Goal: Task Accomplishment & Management: Use online tool/utility

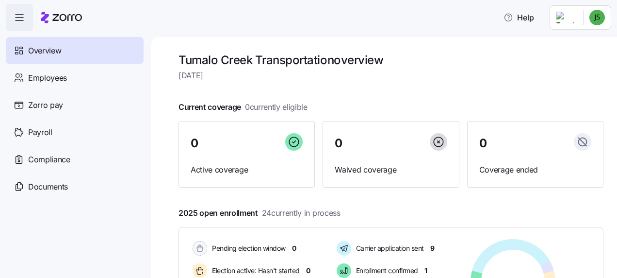
click at [44, 45] on span "Overview" at bounding box center [44, 51] width 33 height 12
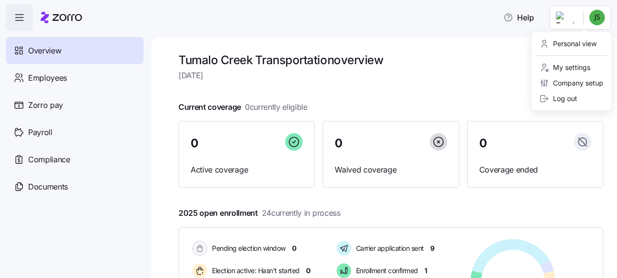
click at [598, 11] on html "Help Overview Employees Zorro pay Payroll Compliance Documents Tumalo Creek Tra…" at bounding box center [308, 136] width 617 height 272
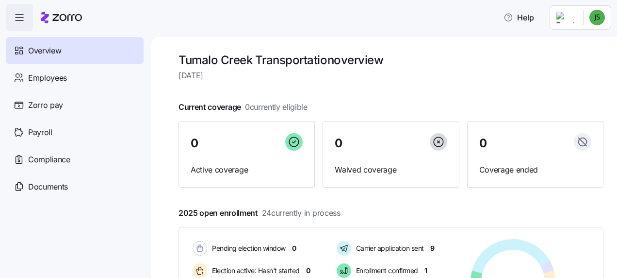
click at [572, 16] on html "Help Overview Employees Zorro pay Payroll Compliance Documents Tumalo Creek Tra…" at bounding box center [308, 136] width 617 height 272
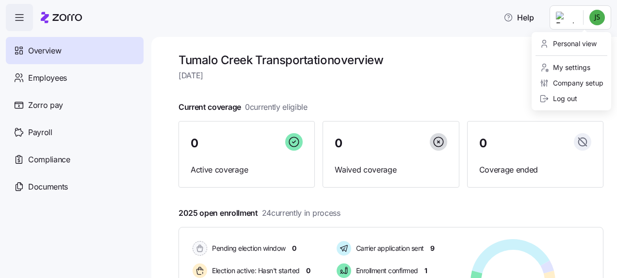
click at [596, 16] on html "Help Overview Employees Zorro pay Payroll Compliance Documents Tumalo Creek Tra…" at bounding box center [308, 136] width 617 height 272
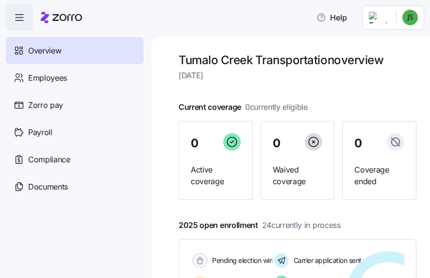
drag, startPoint x: 421, startPoint y: 128, endPoint x: 315, endPoint y: 27, distance: 146.6
click at [315, 27] on html "Help Overview Employees Zorro pay Payroll Compliance Documents Tumalo Creek Tra…" at bounding box center [215, 136] width 430 height 272
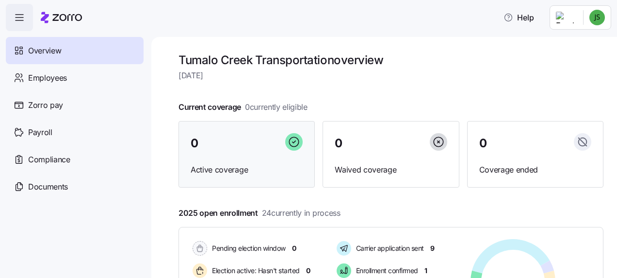
click at [274, 166] on span "Active coverage" at bounding box center [247, 170] width 112 height 12
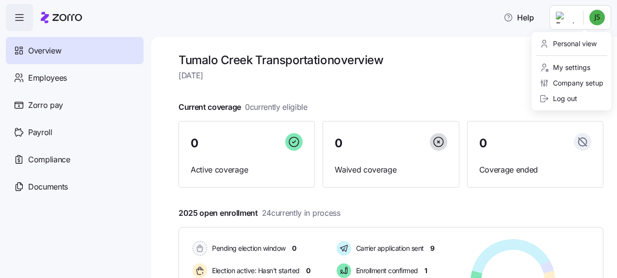
click at [595, 16] on html "Help Overview Employees Zorro pay Payroll Compliance Documents Tumalo Creek Tra…" at bounding box center [308, 136] width 617 height 272
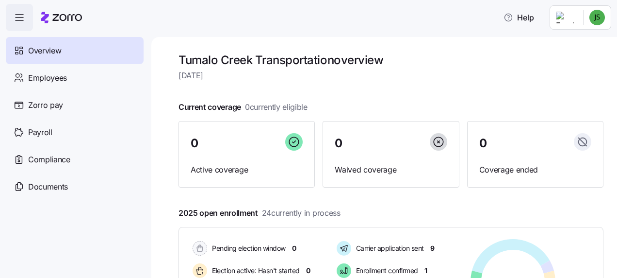
drag, startPoint x: 613, startPoint y: 59, endPoint x: 615, endPoint y: 22, distance: 36.9
click at [615, 23] on html "Help Overview Employees Zorro pay Payroll Compliance Documents Tumalo Creek Tra…" at bounding box center [308, 136] width 617 height 272
click at [598, 16] on html "Help Overview Employees Zorro pay Payroll Compliance Documents Tumalo Creek Tra…" at bounding box center [308, 136] width 617 height 272
click at [615, 42] on html "Help Overview Employees Zorro pay Payroll Compliance Documents Tumalo Creek Tra…" at bounding box center [308, 136] width 617 height 272
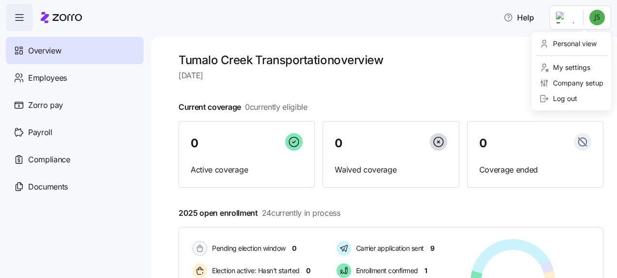
click at [598, 17] on html "Help Overview Employees Zorro pay Payroll Compliance Documents Tumalo Creek Tra…" at bounding box center [308, 136] width 617 height 272
click at [600, 21] on html "Help Overview Employees Zorro pay Payroll Compliance Documents Tumalo Creek Tra…" at bounding box center [308, 136] width 617 height 272
click at [591, 41] on div "Personal view" at bounding box center [568, 43] width 57 height 11
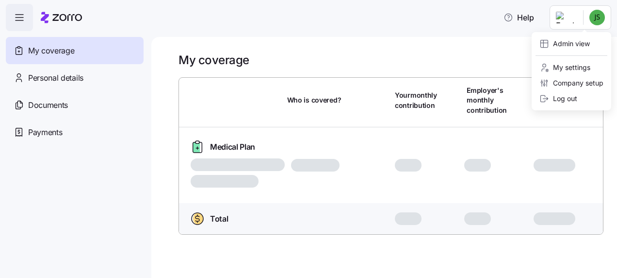
click at [601, 13] on html "Help My coverage Personal details Documents Partners hub Payments My coverage W…" at bounding box center [308, 136] width 617 height 272
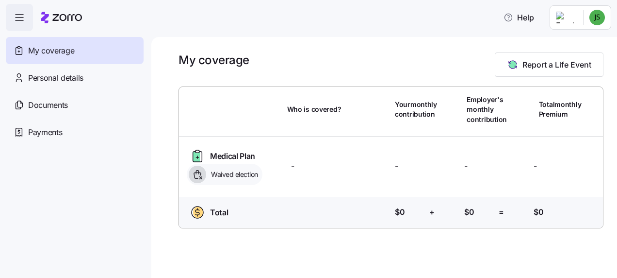
click at [593, 15] on html "Help My coverage Personal details Documents Partners hub Payments My coverage R…" at bounding box center [308, 136] width 617 height 272
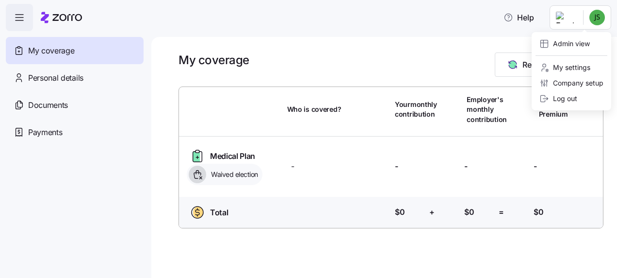
click at [593, 15] on html "Help My coverage Personal details Documents Partners hub Payments My coverage R…" at bounding box center [308, 136] width 617 height 272
click at [580, 40] on div "Admin view" at bounding box center [565, 43] width 50 height 11
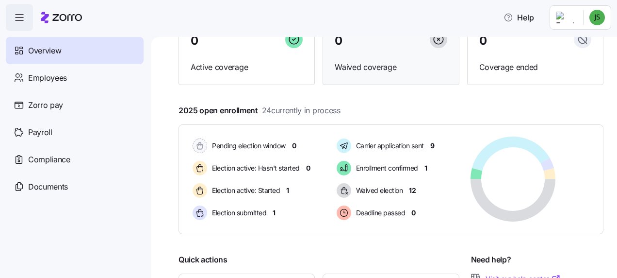
scroll to position [102, 0]
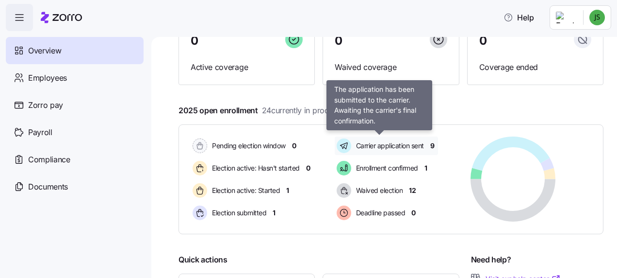
click at [410, 144] on span "Carrier application sent" at bounding box center [388, 146] width 71 height 10
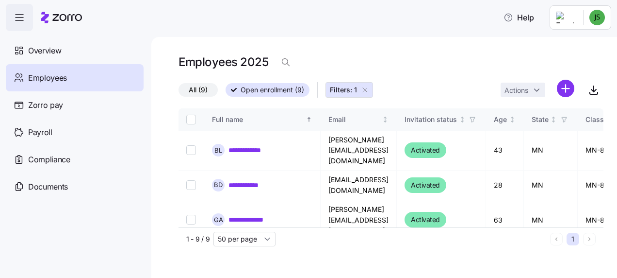
click at [412, 89] on div "All (9) Open enrollment (9) Filters: 1 Actions" at bounding box center [391, 90] width 425 height 21
click at [380, 43] on div "**********" at bounding box center [384, 157] width 466 height 241
click at [41, 48] on span "Overview" at bounding box center [44, 51] width 33 height 12
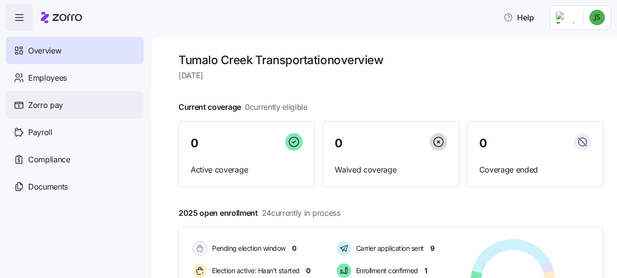
click at [47, 102] on span "Zorro pay" at bounding box center [45, 105] width 35 height 12
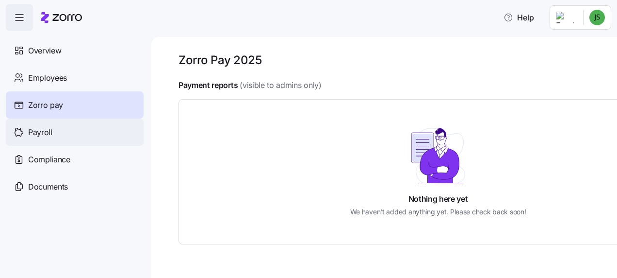
click at [34, 127] on span "Payroll" at bounding box center [40, 132] width 24 height 12
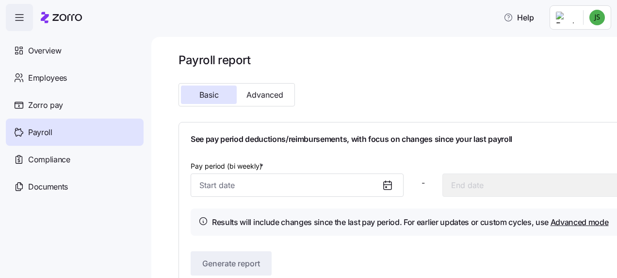
click at [225, 164] on label "Pay period (bi weekly) *" at bounding box center [228, 166] width 75 height 11
click at [225, 173] on input "Pay period (bi weekly) *" at bounding box center [297, 184] width 213 height 23
click at [386, 182] on icon at bounding box center [388, 186] width 8 height 8
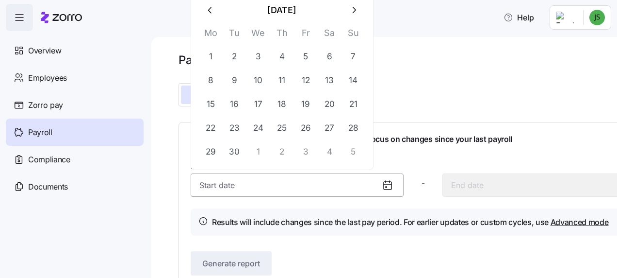
click at [274, 182] on input "Pay period (bi weekly) *" at bounding box center [297, 184] width 213 height 23
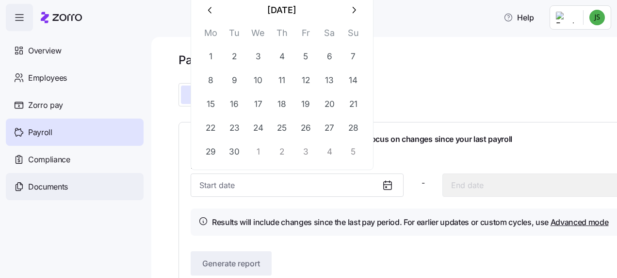
click at [69, 183] on div "Documents" at bounding box center [75, 186] width 138 height 27
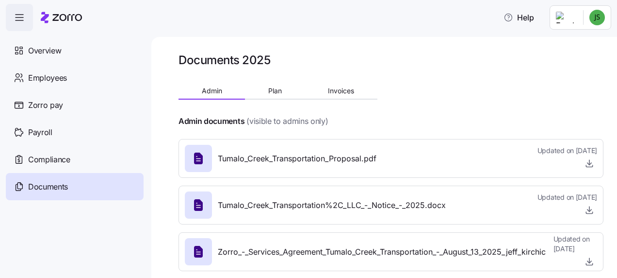
click at [42, 187] on span "Documents" at bounding box center [48, 187] width 40 height 12
click at [45, 155] on span "Compliance" at bounding box center [49, 159] width 42 height 12
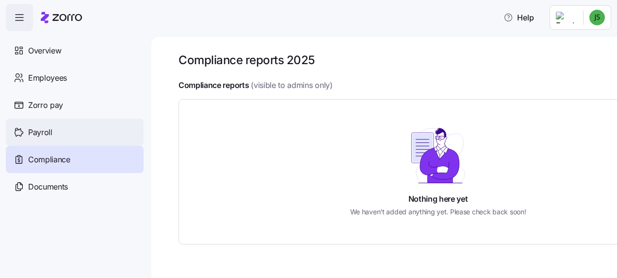
click at [46, 132] on span "Payroll" at bounding box center [40, 132] width 24 height 12
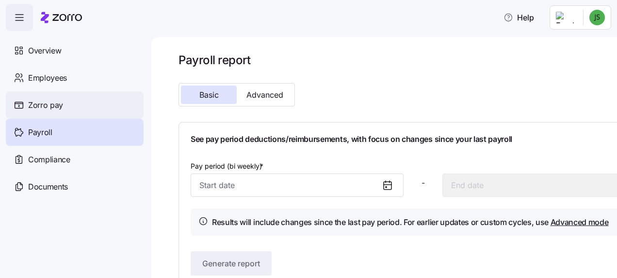
click at [60, 97] on div "Zorro pay" at bounding box center [75, 104] width 138 height 27
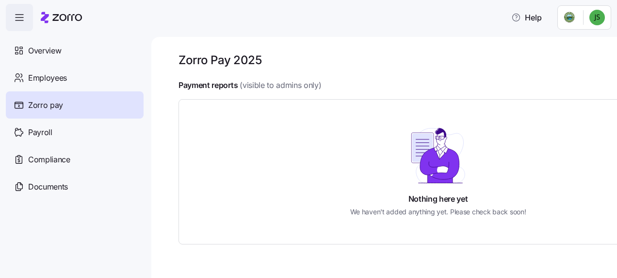
click at [57, 100] on span "Zorro pay" at bounding box center [45, 105] width 35 height 12
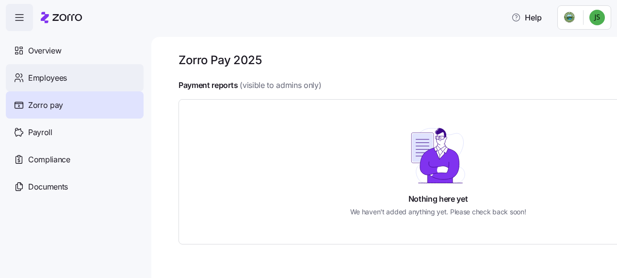
click at [54, 74] on span "Employees" at bounding box center [47, 78] width 39 height 12
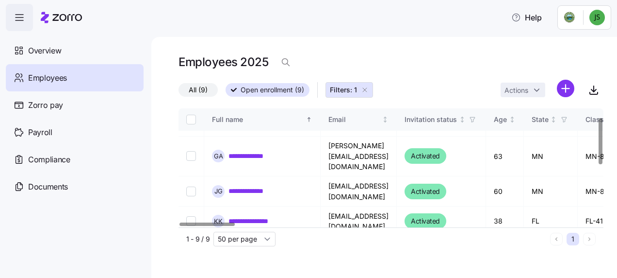
scroll to position [22, 0]
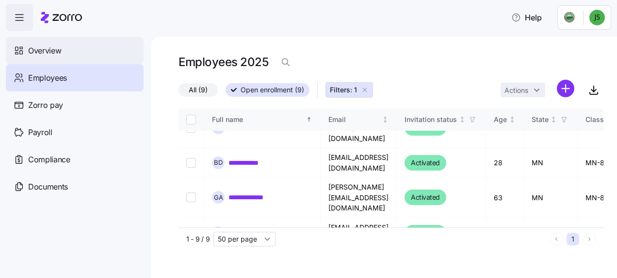
click at [52, 46] on span "Overview" at bounding box center [44, 51] width 33 height 12
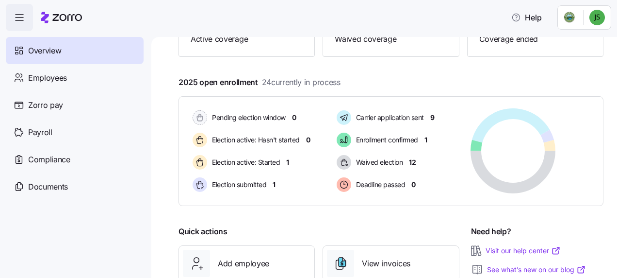
scroll to position [146, 0]
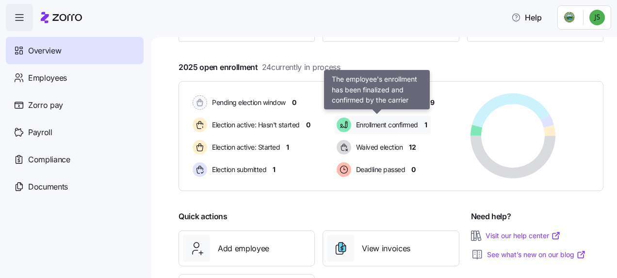
click at [378, 119] on span "Enrollment confirmed" at bounding box center [385, 125] width 65 height 12
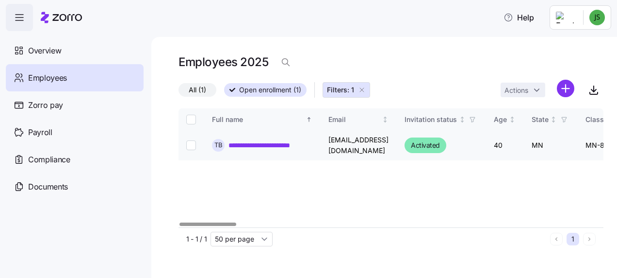
click at [337, 148] on td "[EMAIL_ADDRESS][DOMAIN_NAME]" at bounding box center [359, 146] width 76 height 30
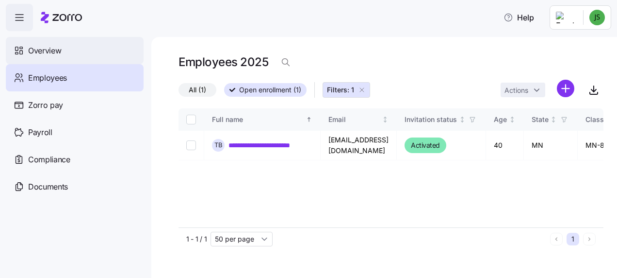
click at [52, 48] on span "Overview" at bounding box center [44, 51] width 33 height 12
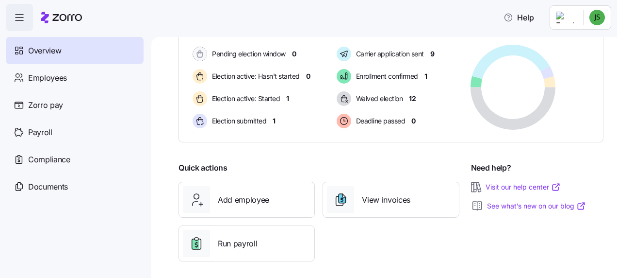
scroll to position [146, 0]
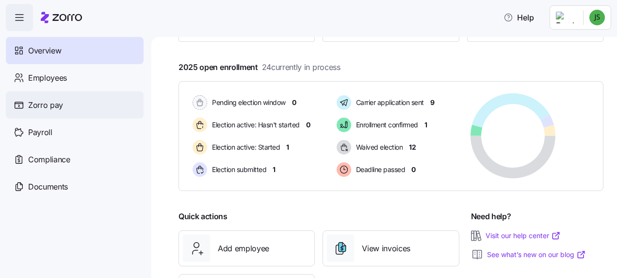
click at [43, 99] on span "Zorro pay" at bounding box center [45, 105] width 35 height 12
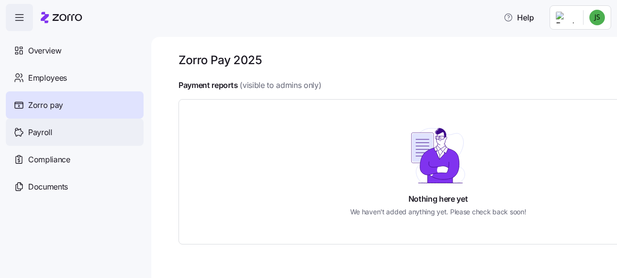
click at [43, 127] on span "Payroll" at bounding box center [40, 132] width 24 height 12
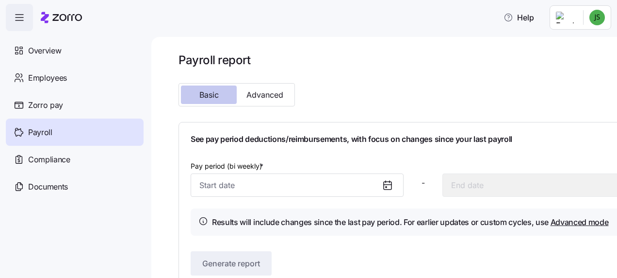
click at [214, 91] on span "Basic" at bounding box center [209, 95] width 19 height 8
click at [276, 93] on span "Advanced" at bounding box center [265, 95] width 37 height 8
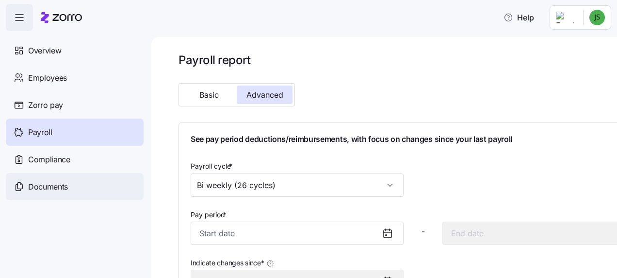
click at [58, 182] on span "Documents" at bounding box center [48, 187] width 40 height 12
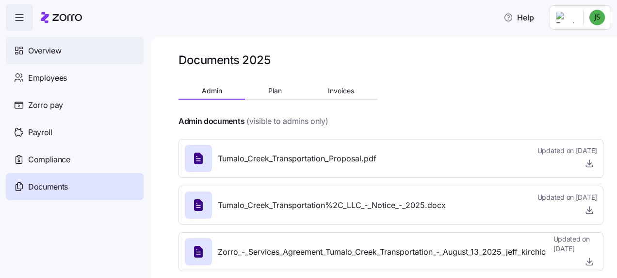
click at [53, 48] on span "Overview" at bounding box center [44, 51] width 33 height 12
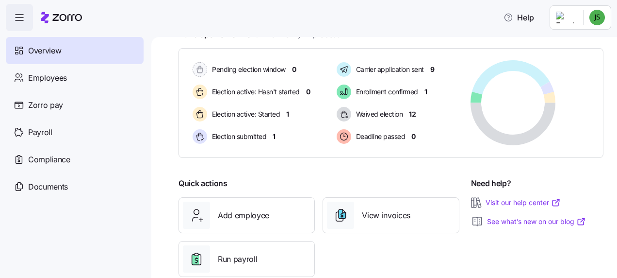
scroll to position [200, 0]
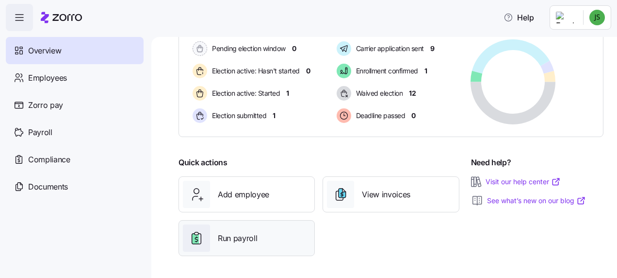
click at [242, 233] on span "Run payroll" at bounding box center [237, 238] width 39 height 12
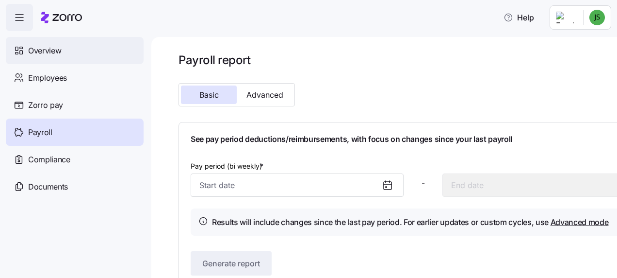
click at [60, 47] on span "Overview" at bounding box center [44, 51] width 33 height 12
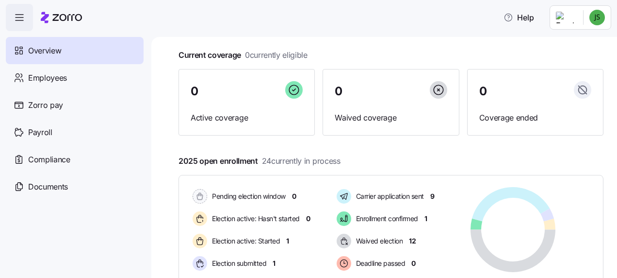
scroll to position [49, 0]
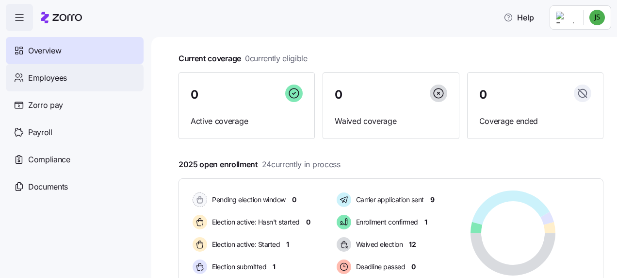
click at [61, 74] on span "Employees" at bounding box center [47, 78] width 39 height 12
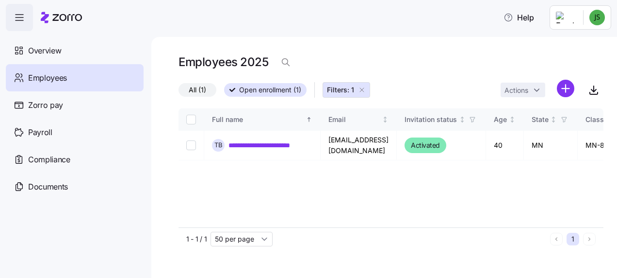
click at [360, 88] on icon "button" at bounding box center [362, 90] width 8 height 8
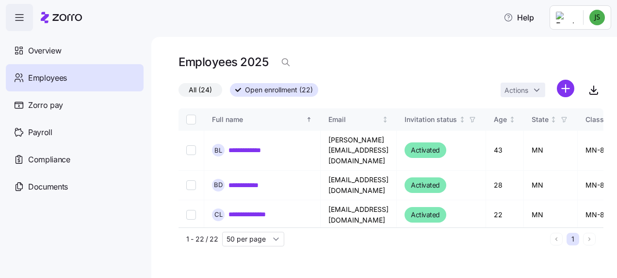
click at [191, 84] on span "All (24)" at bounding box center [200, 89] width 23 height 13
click at [179, 92] on input "All (24)" at bounding box center [179, 92] width 0 height 0
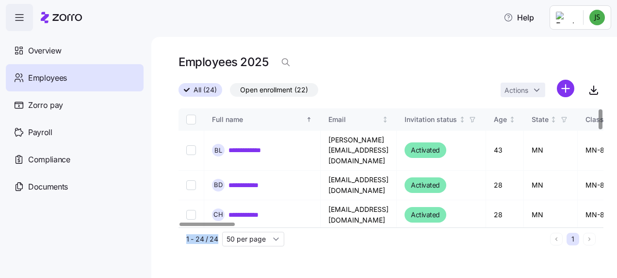
drag, startPoint x: 219, startPoint y: 221, endPoint x: 256, endPoint y: 229, distance: 38.1
click at [256, 229] on div "**********" at bounding box center [391, 179] width 425 height 142
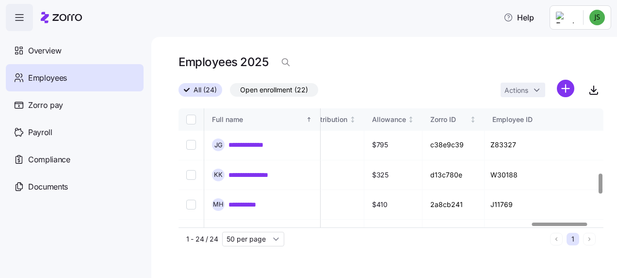
scroll to position [384, 2785]
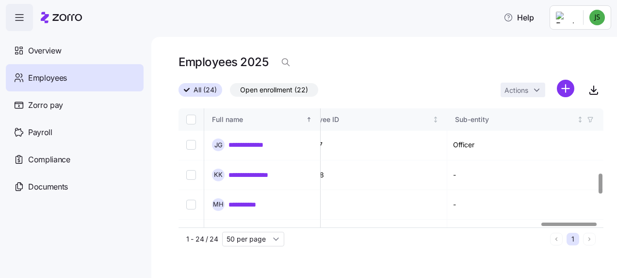
click at [597, 226] on div at bounding box center [569, 223] width 55 height 3
click at [617, 251] on html "**********" at bounding box center [308, 136] width 617 height 272
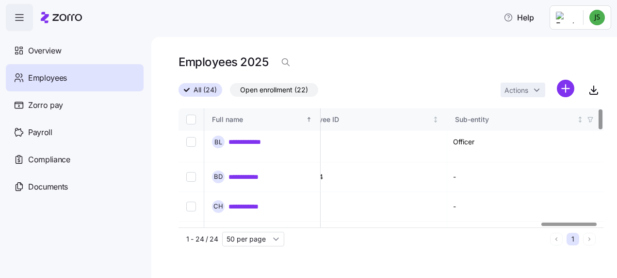
scroll to position [0, 2785]
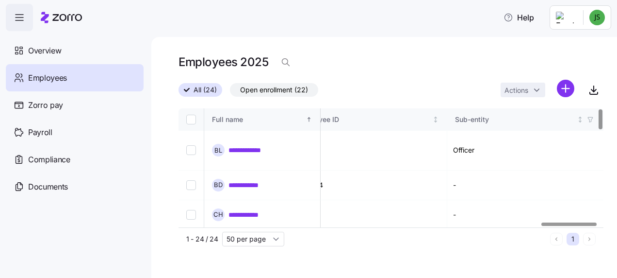
click at [594, 222] on div at bounding box center [569, 223] width 55 height 3
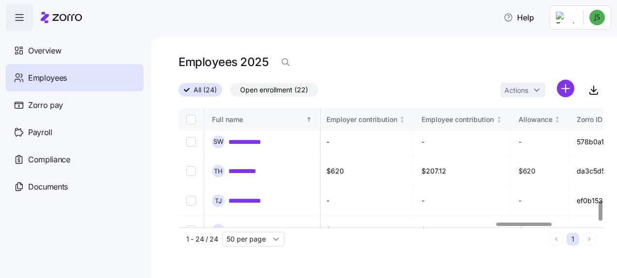
scroll to position [546, 2441]
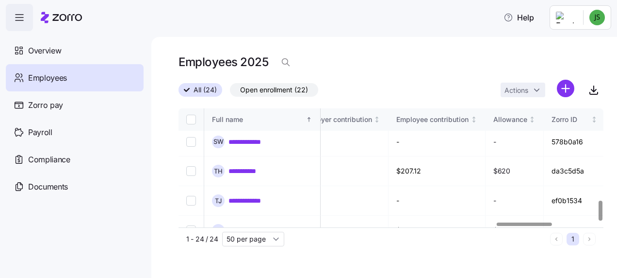
click at [522, 226] on div at bounding box center [524, 223] width 55 height 3
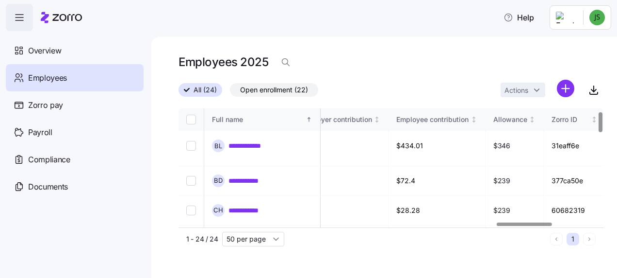
scroll to position [0, 2441]
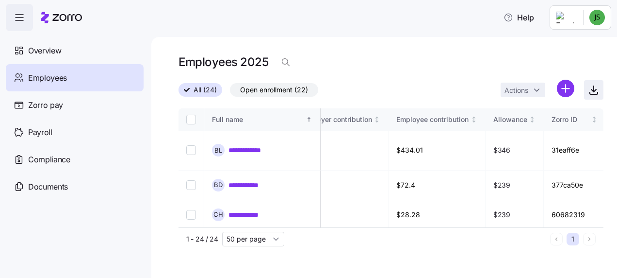
click at [594, 90] on icon "button" at bounding box center [594, 89] width 0 height 6
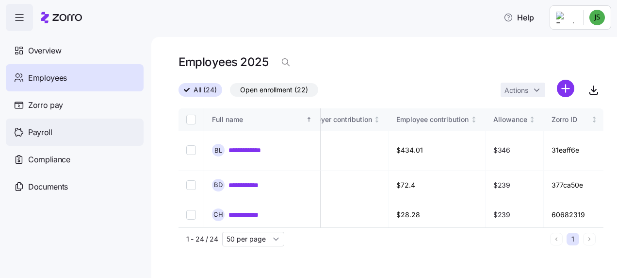
click at [35, 127] on span "Payroll" at bounding box center [40, 132] width 24 height 12
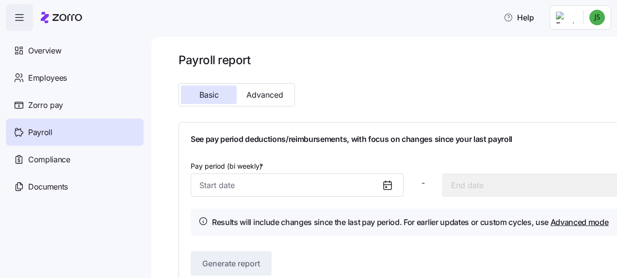
scroll to position [21, 0]
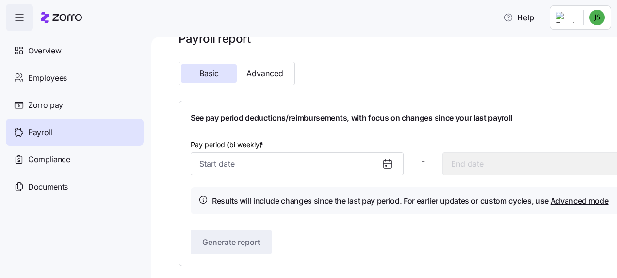
click at [415, 149] on div "Pay period (bi weekly) * -" at bounding box center [423, 156] width 473 height 45
click at [48, 129] on span "Payroll" at bounding box center [40, 132] width 24 height 12
click at [388, 162] on icon at bounding box center [388, 164] width 12 height 12
click at [388, 158] on icon at bounding box center [388, 164] width 12 height 12
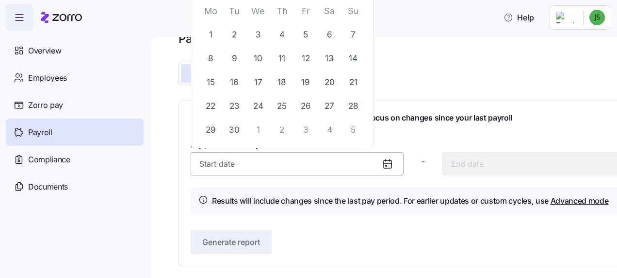
click at [287, 162] on input "Pay period (bi weekly) *" at bounding box center [297, 163] width 213 height 23
drag, startPoint x: 386, startPoint y: 163, endPoint x: 274, endPoint y: 162, distance: 112.6
click at [274, 162] on input "Pay period (bi weekly) *" at bounding box center [297, 163] width 213 height 23
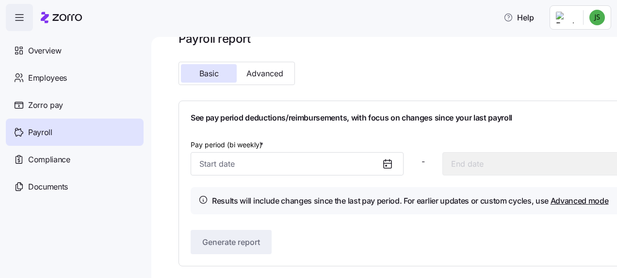
click at [385, 164] on icon at bounding box center [388, 164] width 12 height 12
click at [386, 162] on icon at bounding box center [388, 164] width 12 height 12
click at [386, 154] on div at bounding box center [391, 163] width 23 height 22
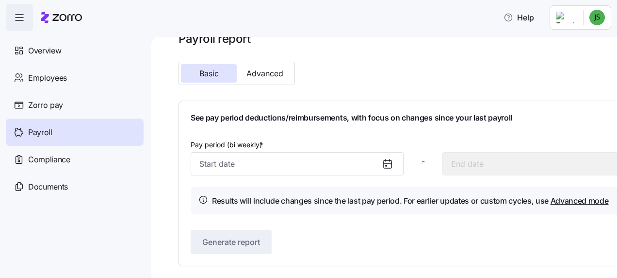
click at [387, 162] on icon at bounding box center [388, 164] width 12 height 12
click at [236, 180] on div "Pay period (bi weekly) * - Results will include changes since the last pay peri…" at bounding box center [423, 176] width 465 height 76
click at [240, 180] on div "Pay period (bi weekly) * - Results will include changes since the last pay peri…" at bounding box center [423, 176] width 465 height 76
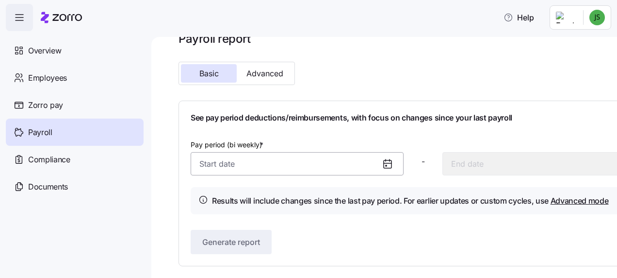
click at [249, 160] on input "Pay period (bi weekly) *" at bounding box center [297, 163] width 213 height 23
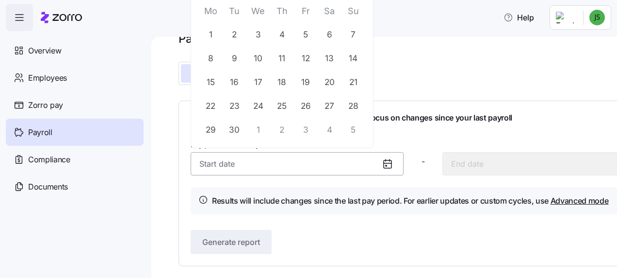
click at [249, 160] on input "Pay period (bi weekly) *" at bounding box center [297, 163] width 213 height 23
click at [208, 166] on input "Pay period (bi weekly) *" at bounding box center [297, 163] width 213 height 23
click at [208, 165] on input "Pay period (bi weekly) *" at bounding box center [297, 163] width 213 height 23
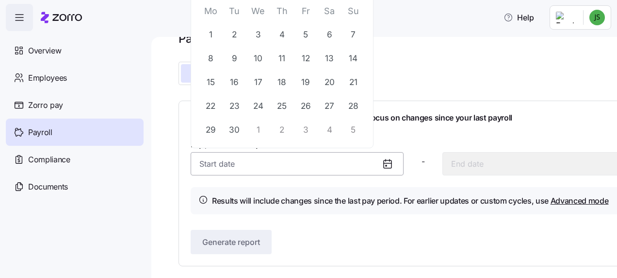
click at [216, 163] on input "Pay period (bi weekly) *" at bounding box center [297, 163] width 213 height 23
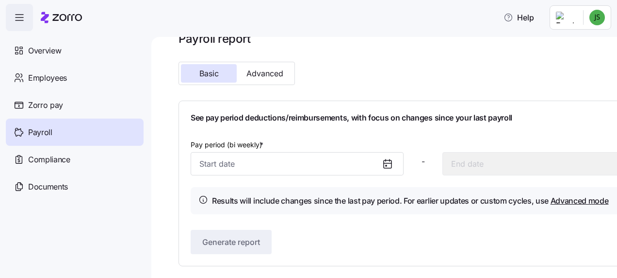
click at [424, 166] on span "-" at bounding box center [423, 161] width 3 height 12
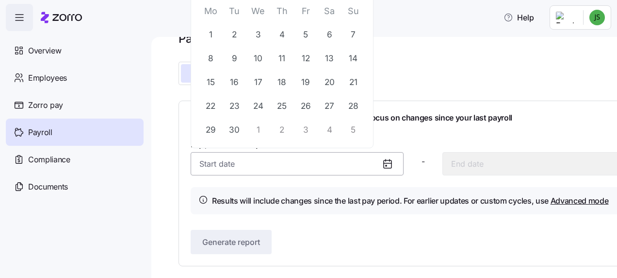
click at [236, 167] on input "Pay period (bi weekly) *" at bounding box center [297, 163] width 213 height 23
click at [212, 106] on button "22" at bounding box center [210, 106] width 23 height 23
type input "September 22, 2025"
type input "October 5, 2025"
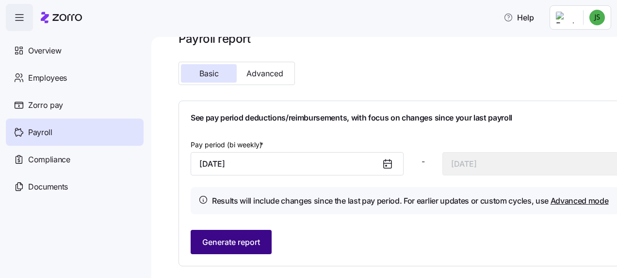
click at [243, 239] on span "Generate report" at bounding box center [231, 242] width 58 height 12
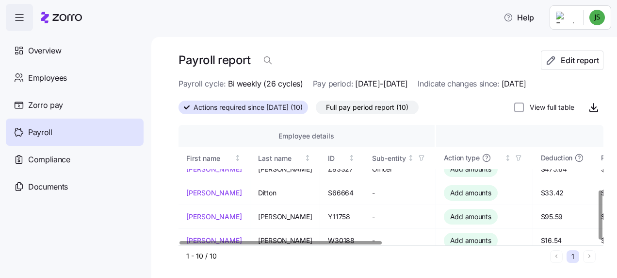
scroll to position [160, 0]
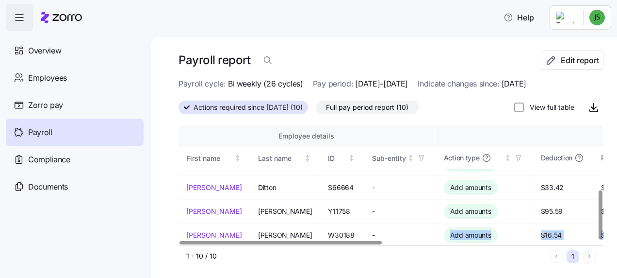
drag, startPoint x: 364, startPoint y: 238, endPoint x: 374, endPoint y: 239, distance: 10.2
click at [374, 239] on div "Employee details Payroll summary First name Last name ID Sub-entity Action type…" at bounding box center [391, 185] width 425 height 121
click at [350, 241] on div at bounding box center [281, 242] width 202 height 3
click at [246, 245] on div at bounding box center [388, 242] width 419 height 6
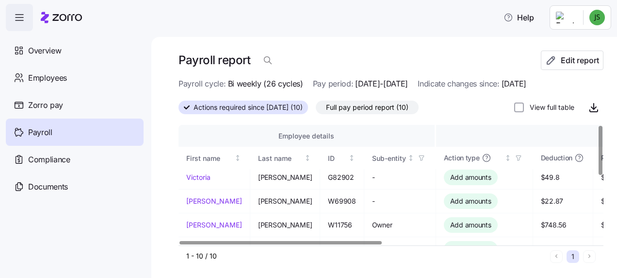
scroll to position [0, 0]
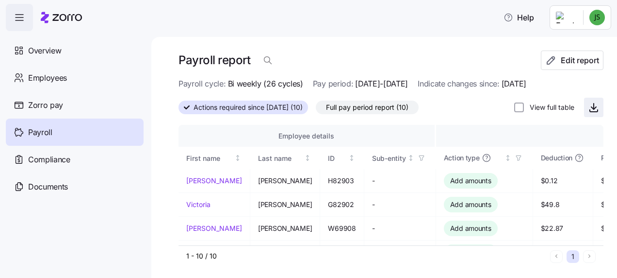
click at [594, 105] on icon "button" at bounding box center [594, 106] width 0 height 6
click at [463, 112] on div "Actions required since 09/22/2025 (10) Full pay period report (10) View full ta…" at bounding box center [391, 107] width 425 height 19
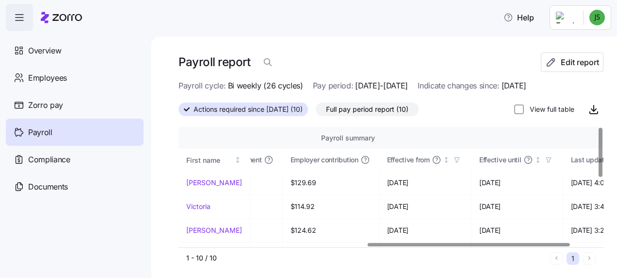
scroll to position [0, 429]
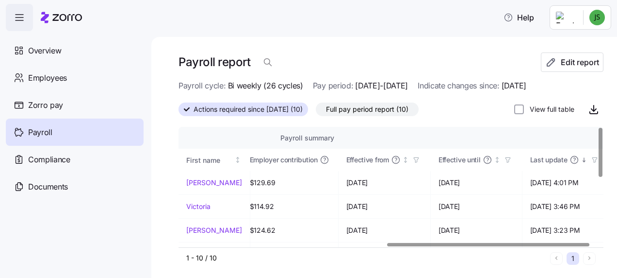
click at [590, 243] on div at bounding box center [488, 244] width 202 height 3
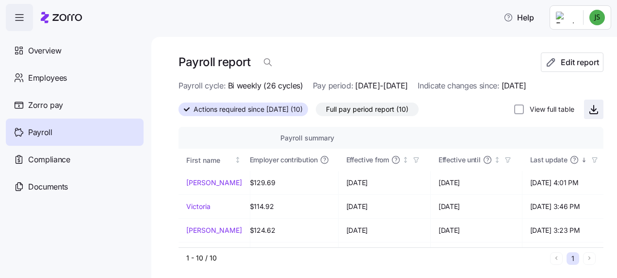
click at [594, 110] on icon "button" at bounding box center [594, 108] width 0 height 6
